Goal: Information Seeking & Learning: Find specific page/section

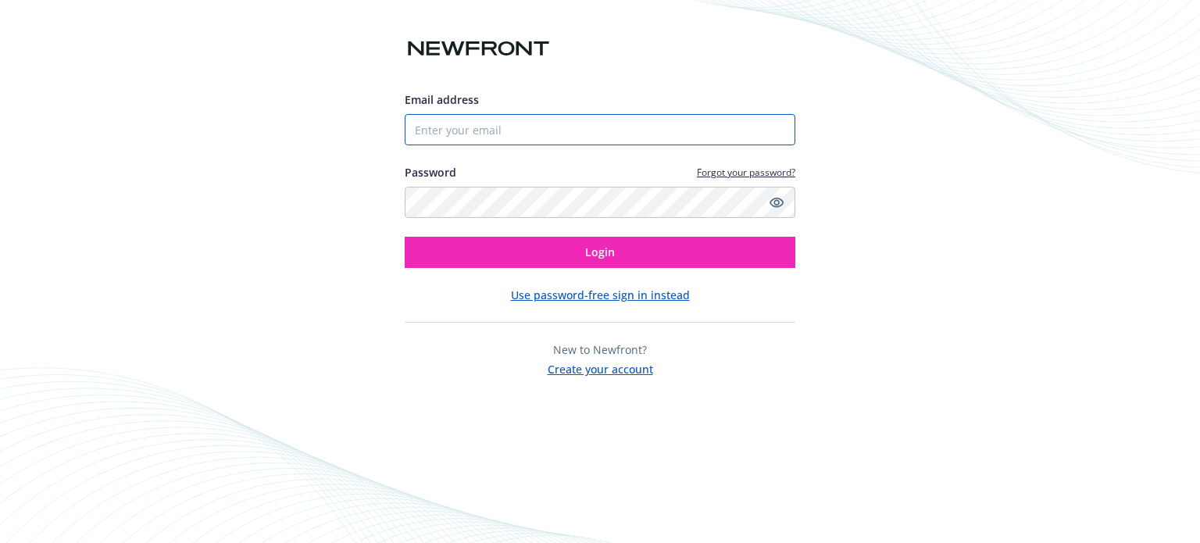
click at [644, 135] on input "Email address" at bounding box center [600, 129] width 391 height 31
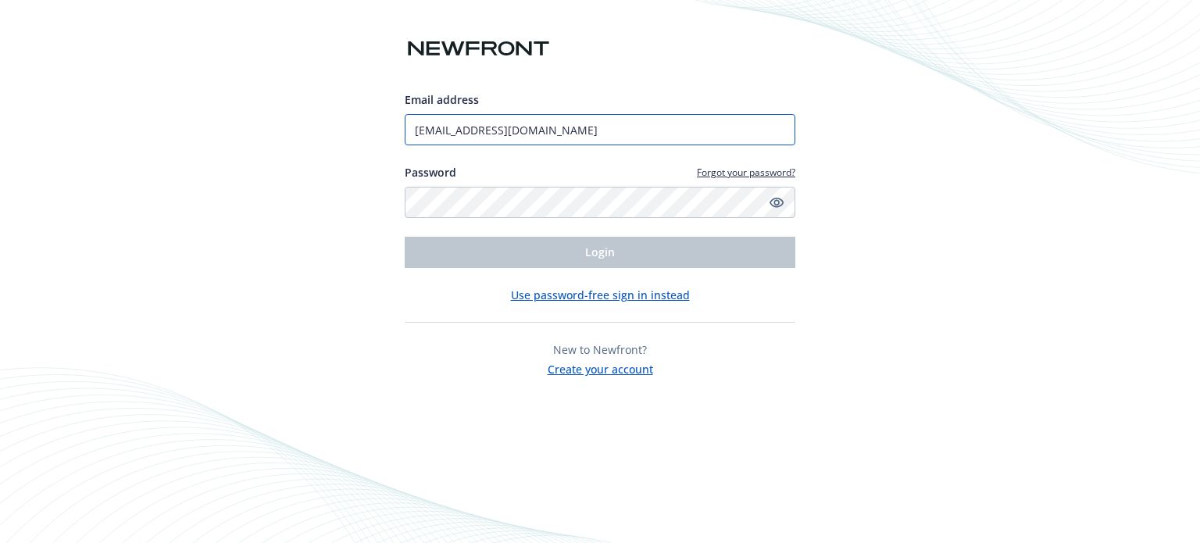
type input "[EMAIL_ADDRESS][DOMAIN_NAME]"
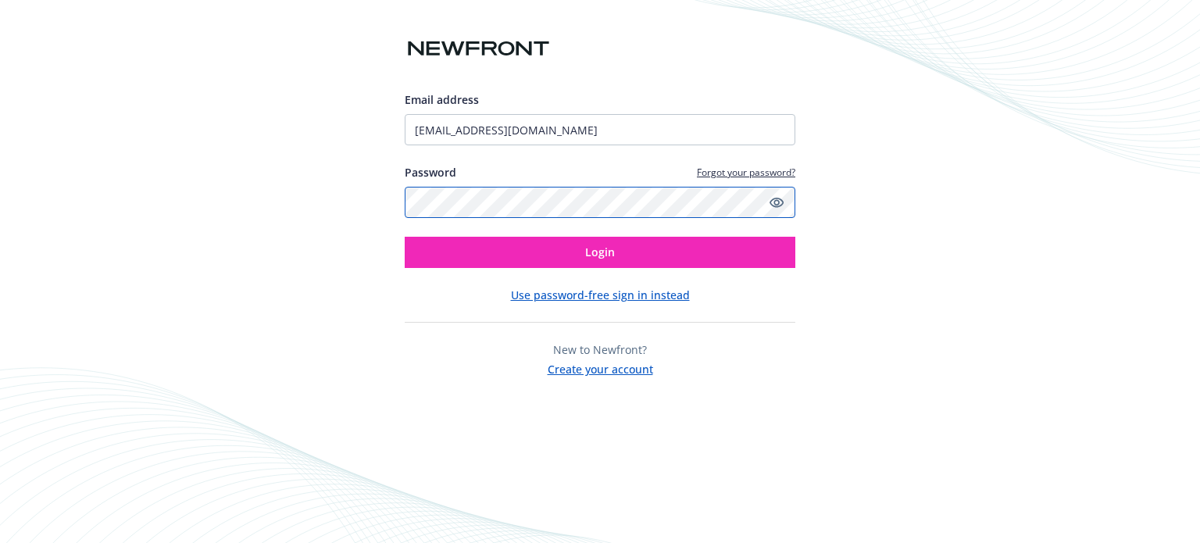
click at [405, 237] on button "Login" at bounding box center [600, 252] width 391 height 31
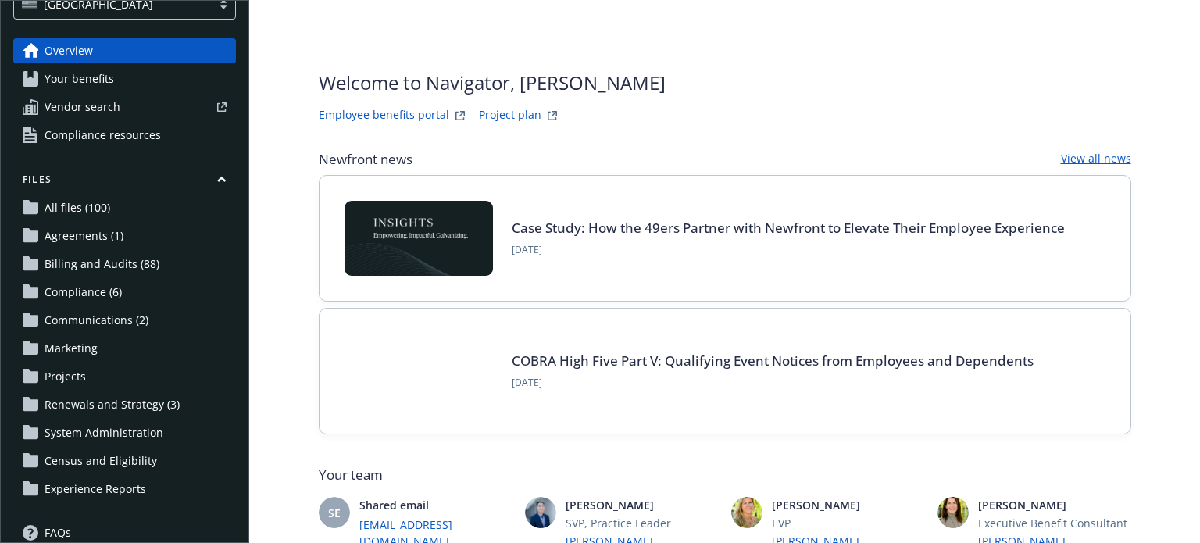
scroll to position [156, 0]
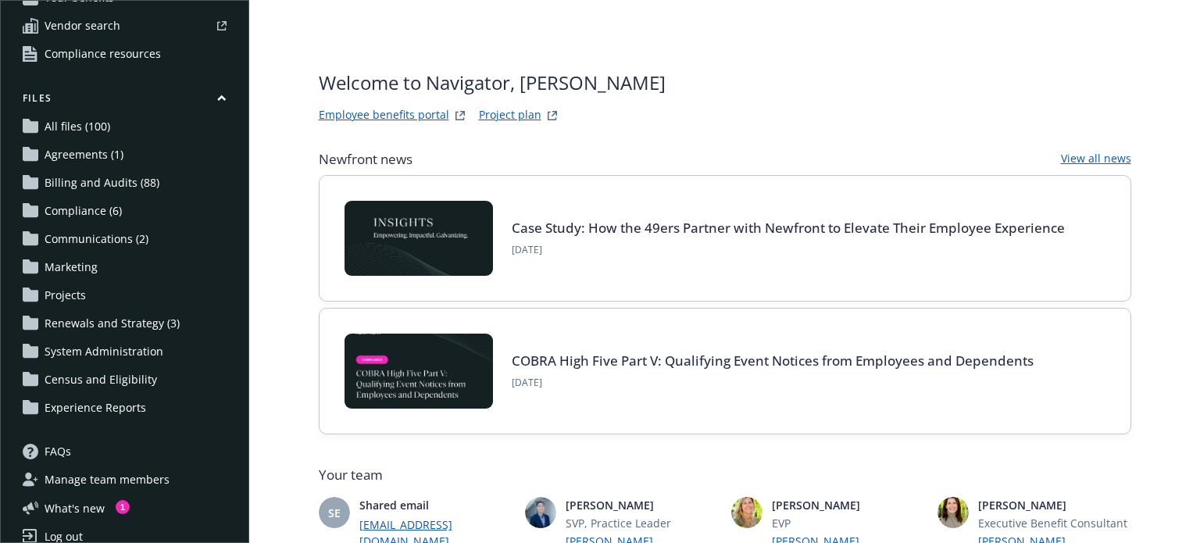
click at [130, 318] on span "Renewals and Strategy (3)" at bounding box center [112, 323] width 135 height 25
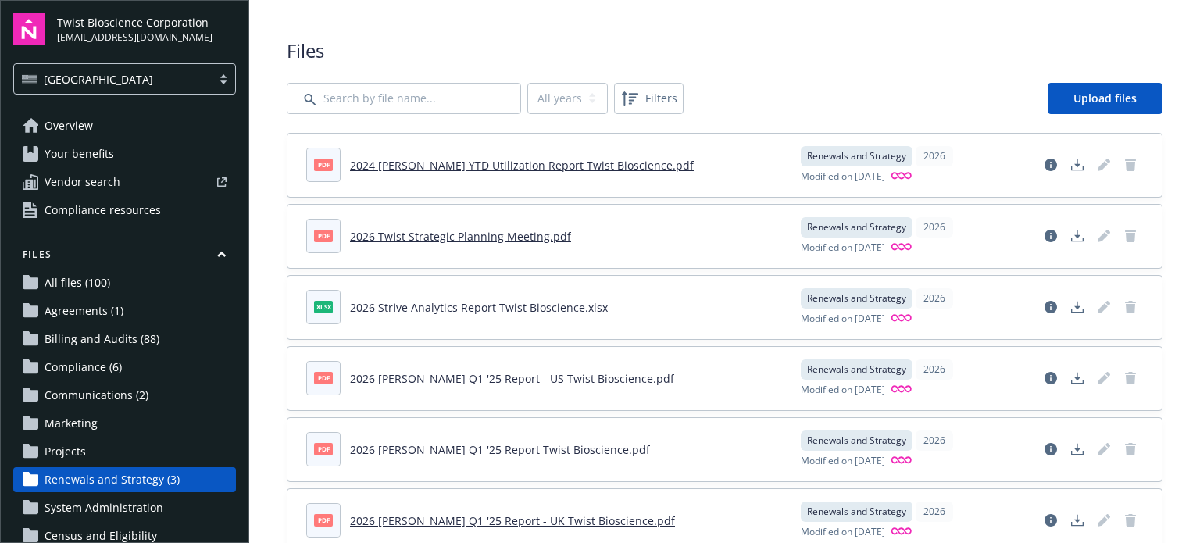
click at [456, 238] on link "2026 Twist Strategic Planning Meeting.pdf" at bounding box center [460, 236] width 221 height 15
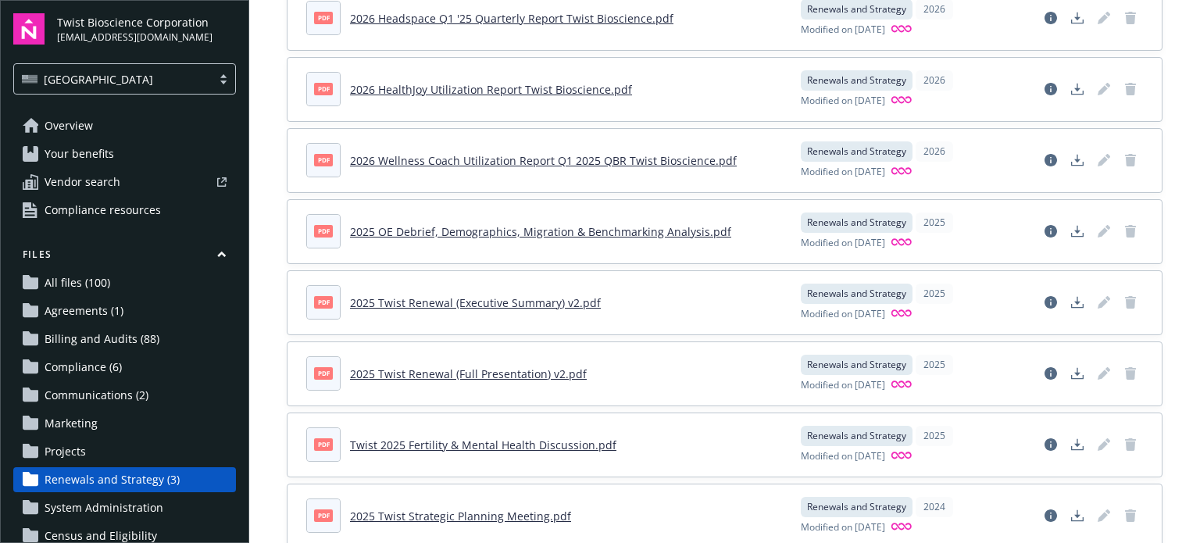
scroll to position [895, 0]
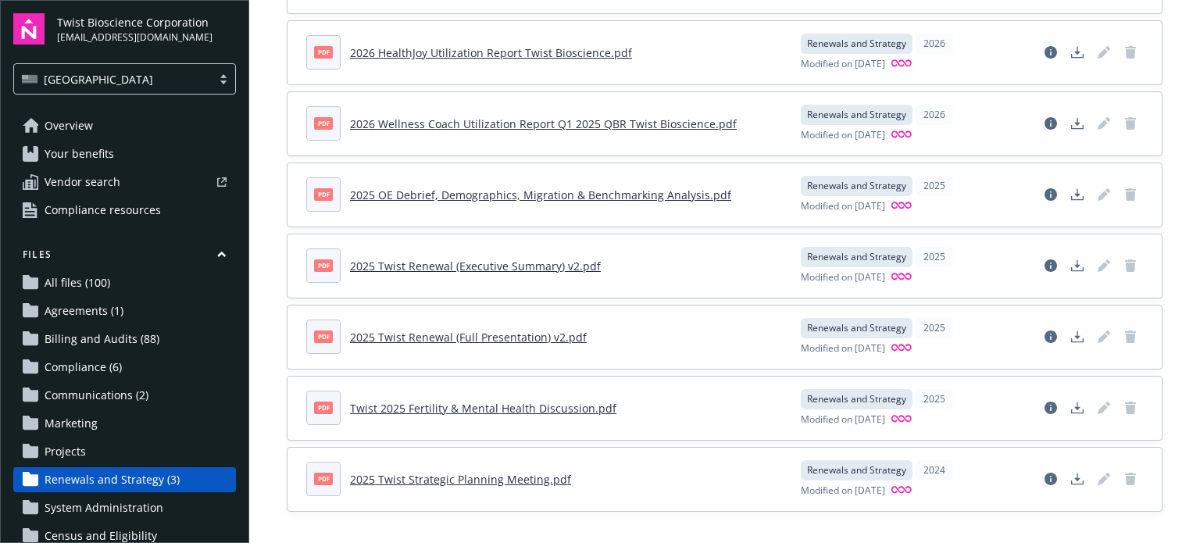
click at [459, 474] on link "2025 Twist Strategic Planning Meeting.pdf" at bounding box center [460, 479] width 221 height 15
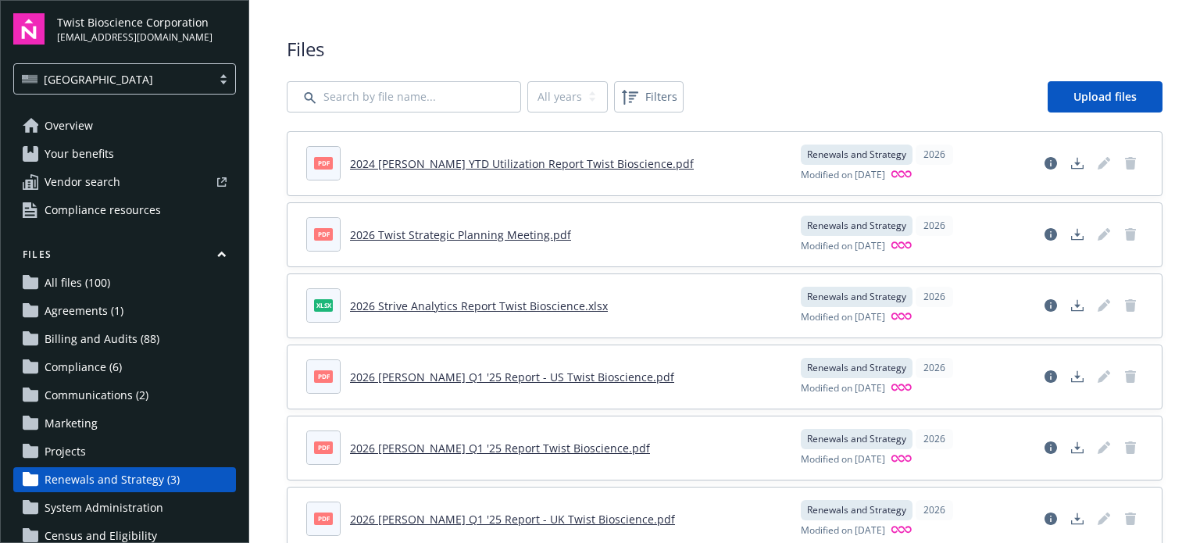
scroll to position [0, 0]
click at [468, 232] on link "2026 Twist Strategic Planning Meeting.pdf" at bounding box center [460, 236] width 221 height 15
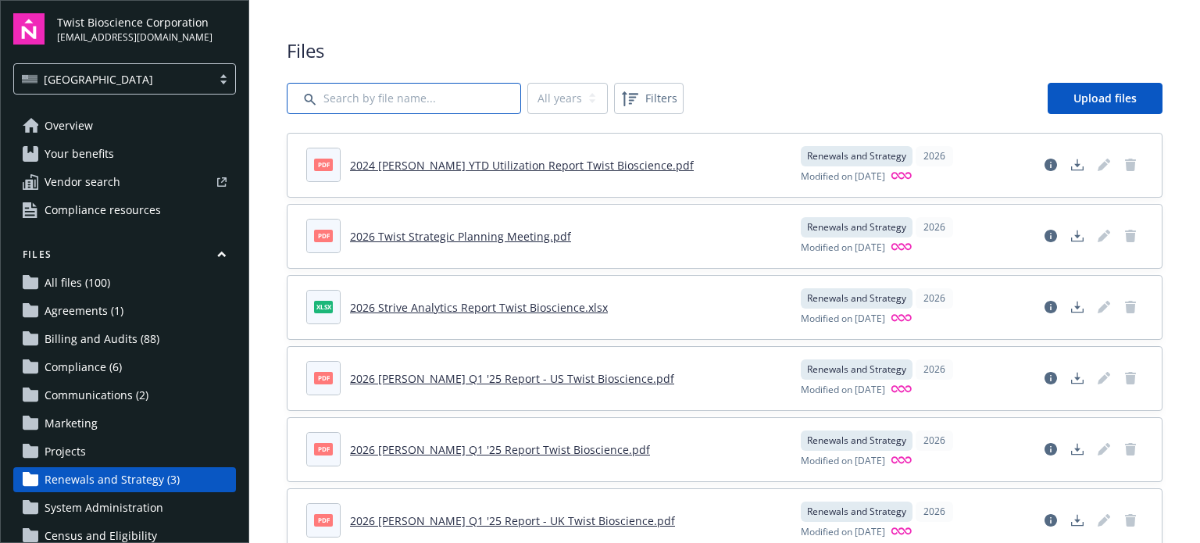
click at [364, 93] on input "Search by file name..." at bounding box center [404, 98] width 234 height 31
click at [75, 276] on span "All files (100)" at bounding box center [78, 282] width 66 height 25
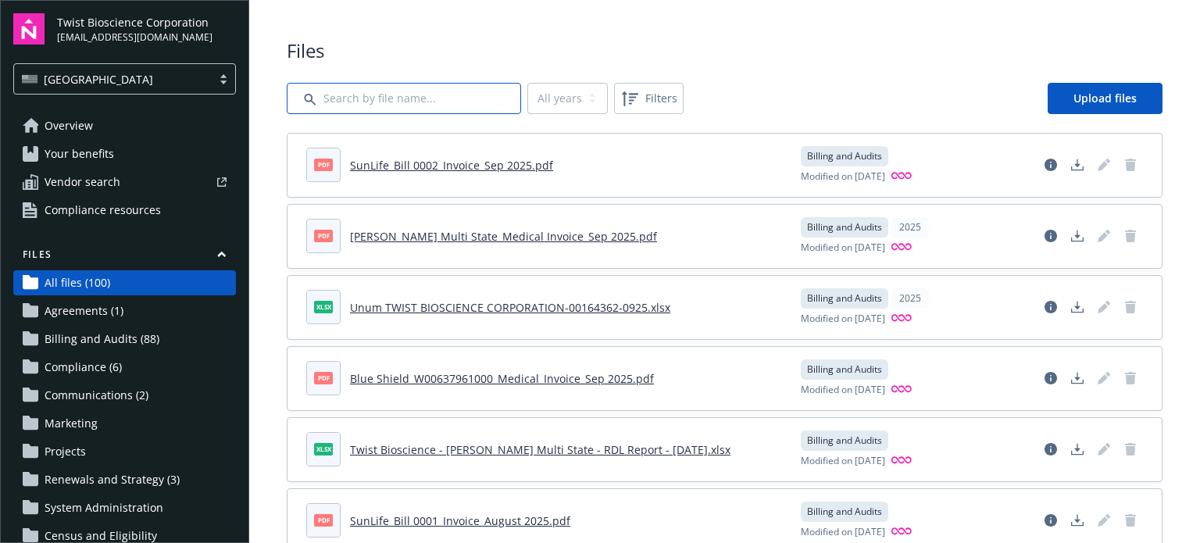
click at [355, 98] on input "Search by file name..." at bounding box center [404, 98] width 234 height 31
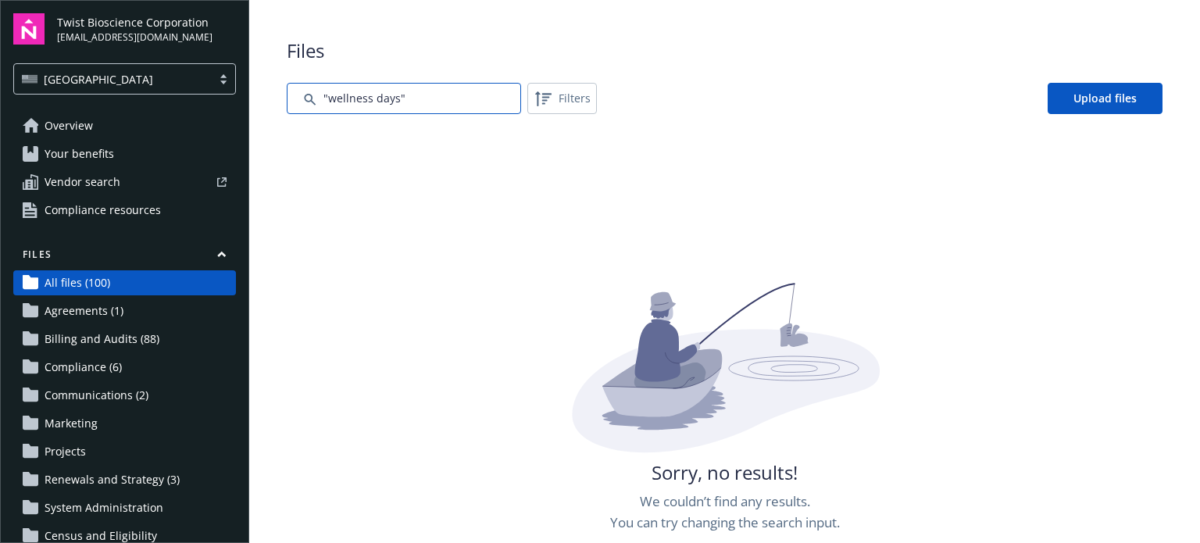
type input ""wellness days""
